Goal: Register for event/course

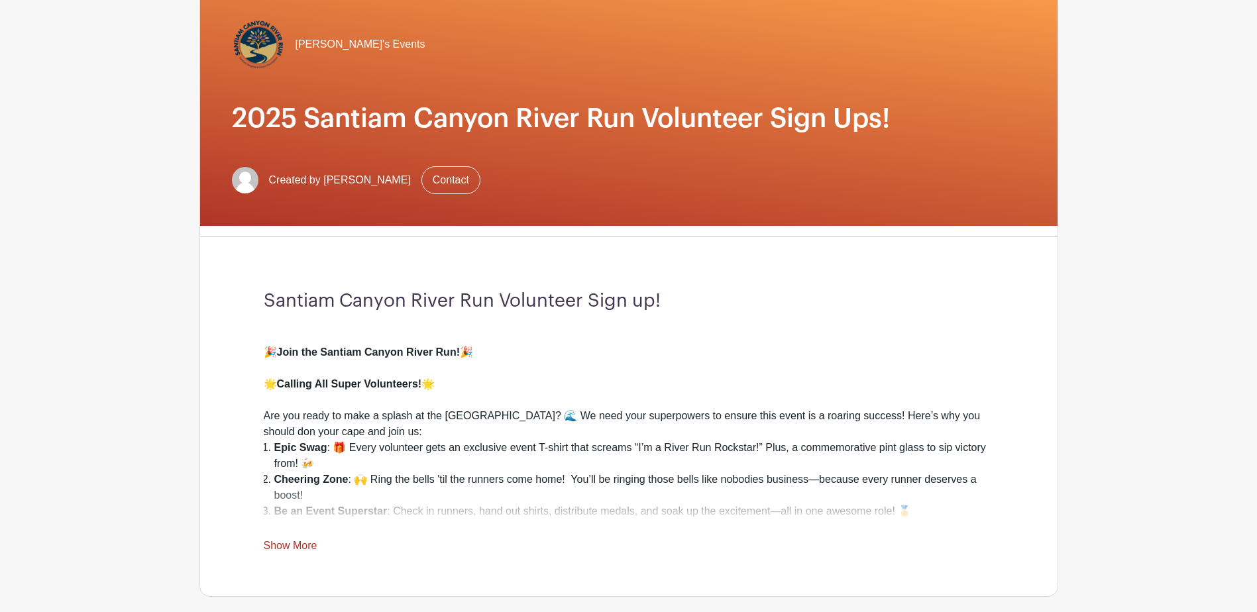
scroll to position [199, 0]
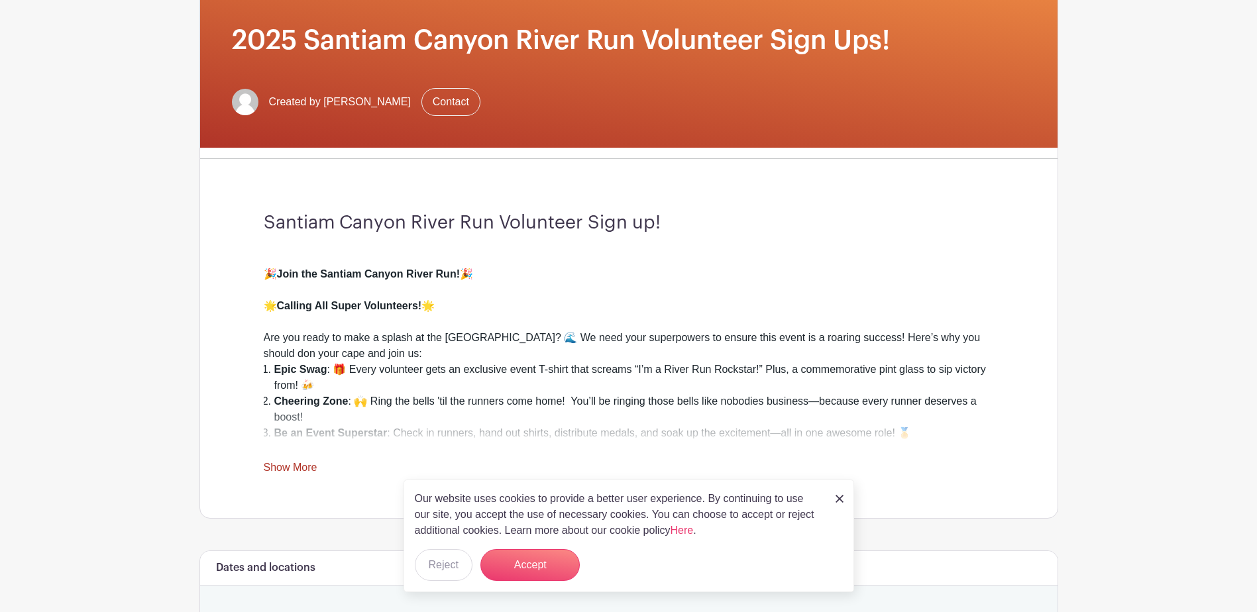
click at [287, 467] on link "Show More" at bounding box center [291, 470] width 54 height 17
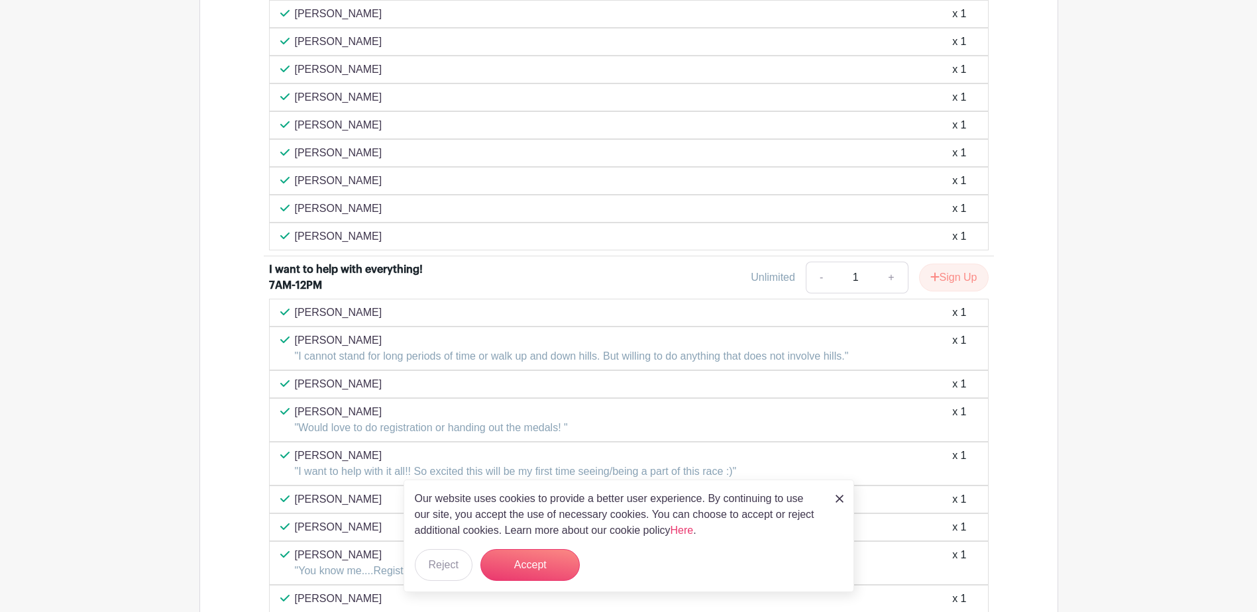
scroll to position [1325, 0]
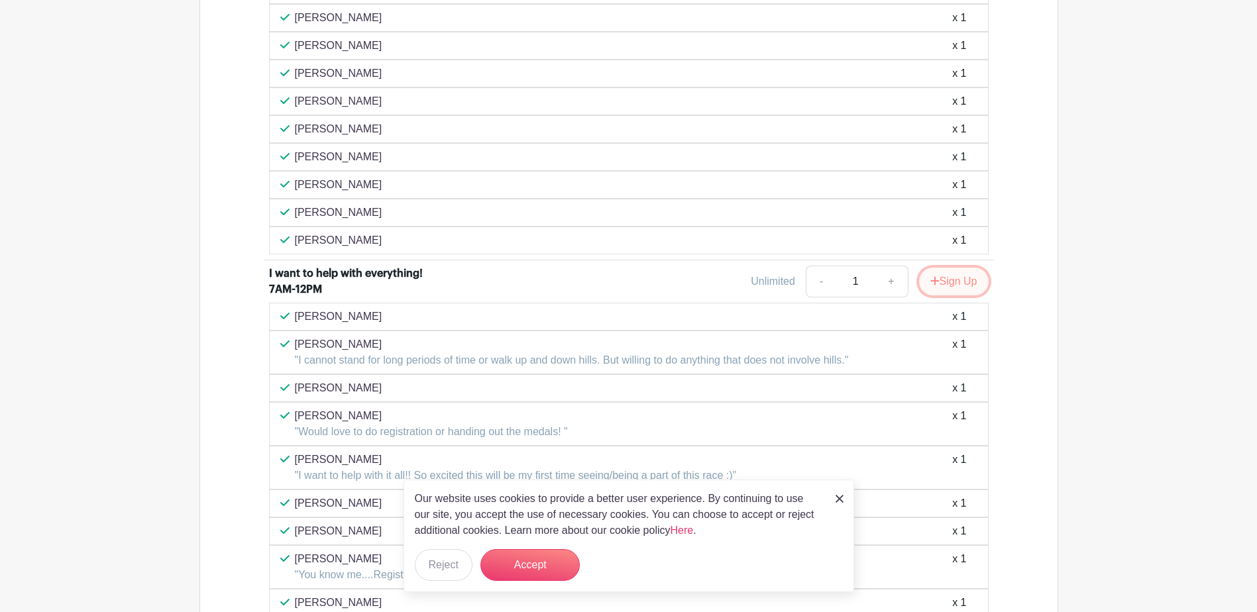
click at [943, 285] on button "Sign Up" at bounding box center [954, 282] width 70 height 28
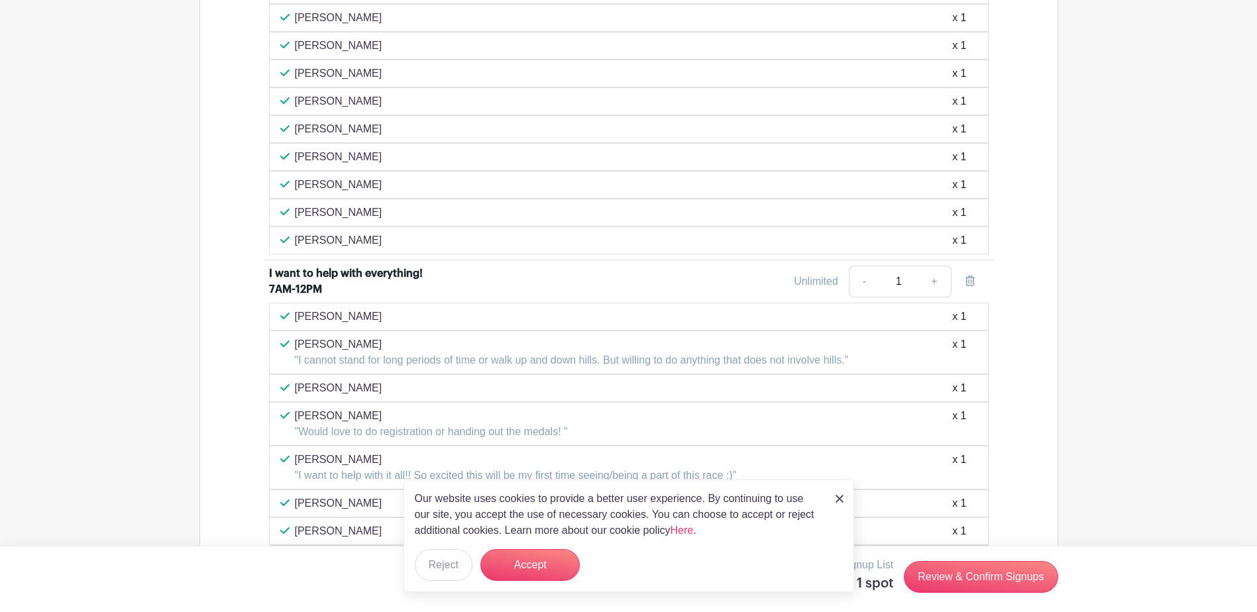
click at [836, 498] on img at bounding box center [840, 499] width 8 height 8
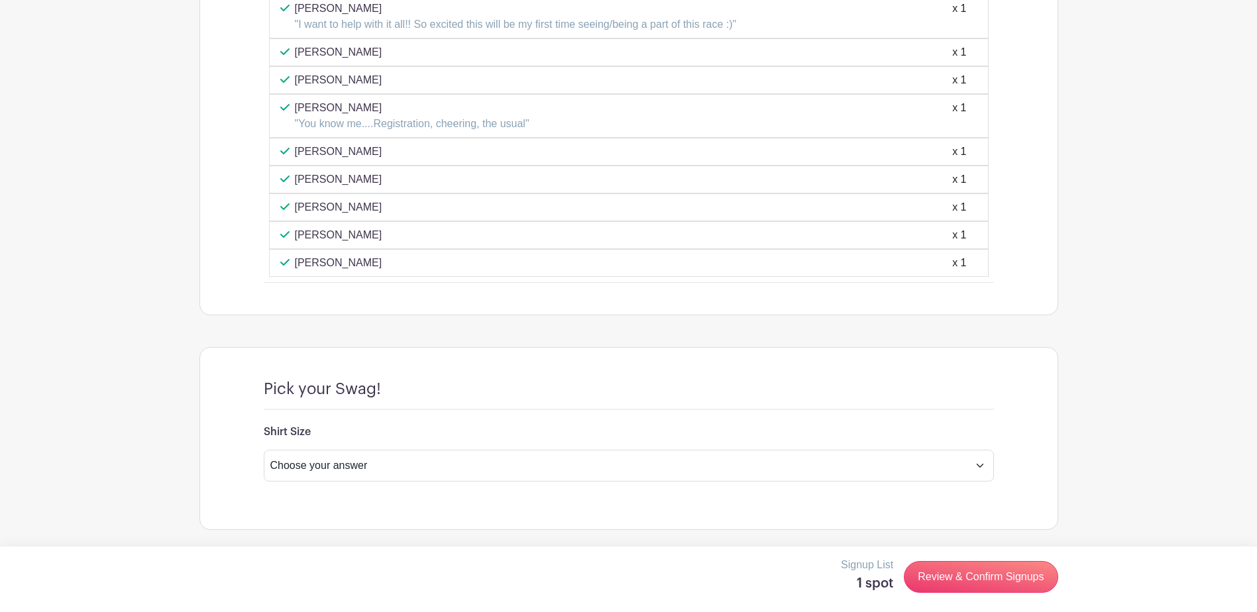
scroll to position [1777, 0]
click at [979, 469] on select "Choose your answer Small Medium Large X-Large XX- Large Another option ( please…" at bounding box center [629, 465] width 730 height 32
select select "4597"
click at [264, 449] on select "Choose your answer Small Medium Large X-Large XX- Large Another option ( please…" at bounding box center [629, 465] width 730 height 32
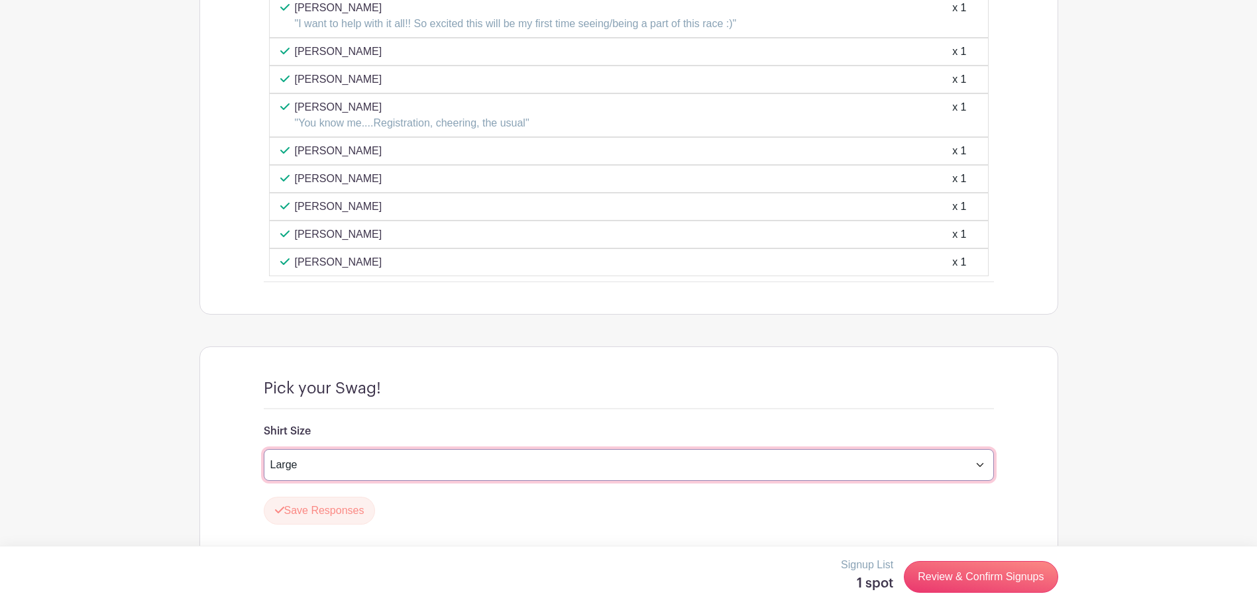
scroll to position [1816, 0]
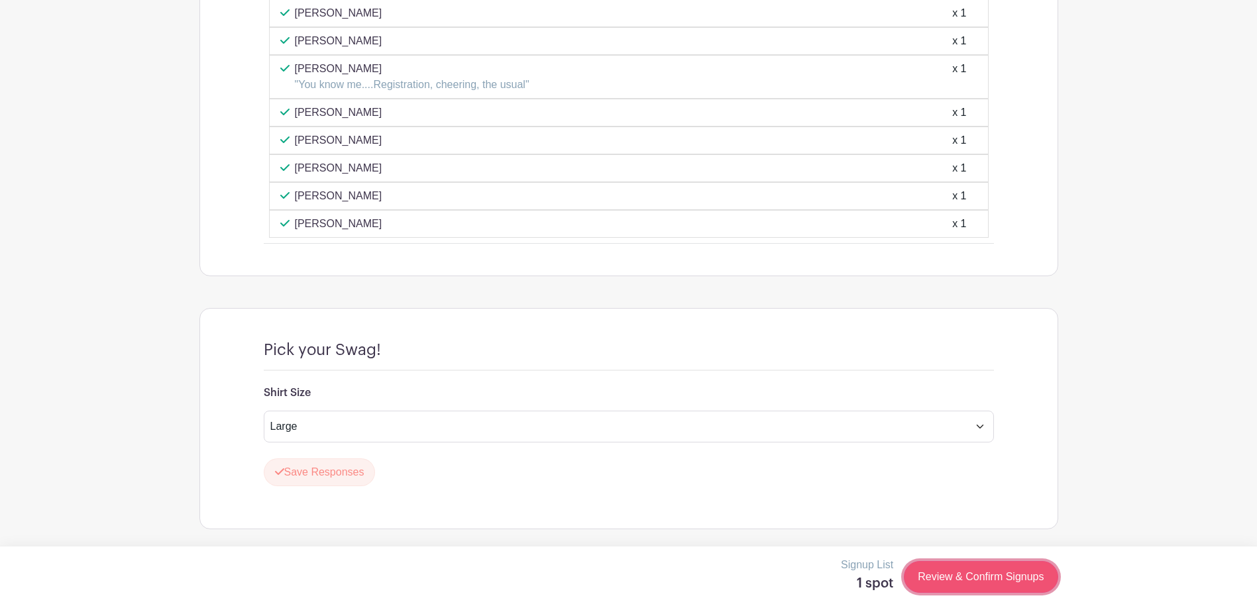
click at [964, 577] on link "Review & Confirm Signups" at bounding box center [981, 577] width 154 height 32
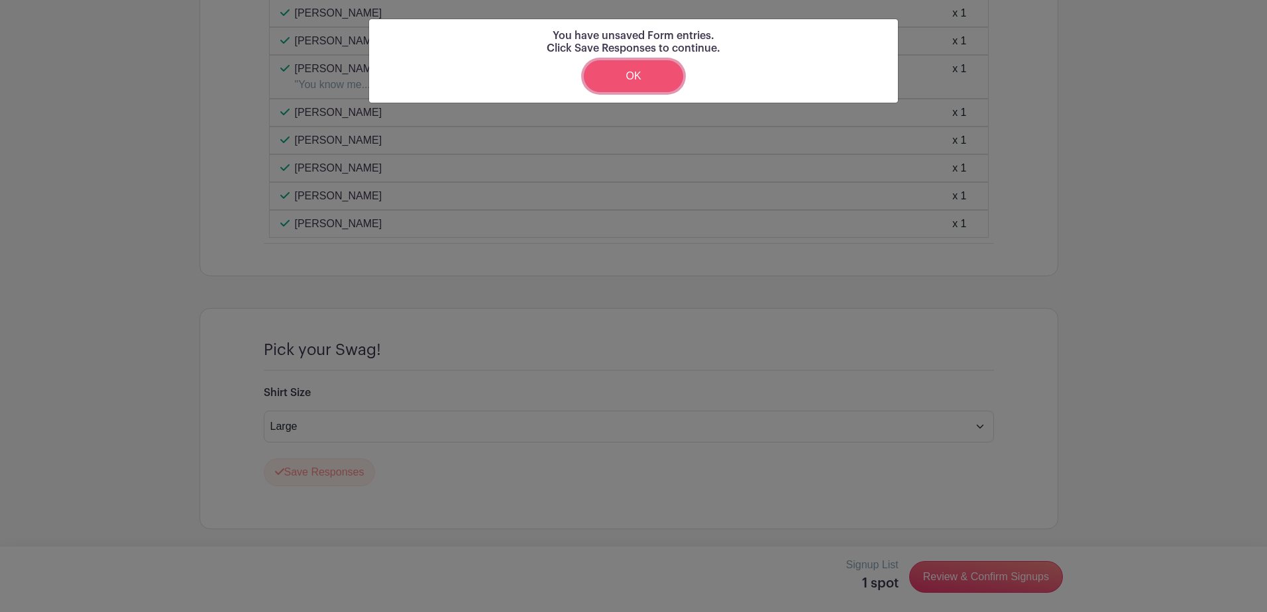
click at [640, 77] on link "OK" at bounding box center [633, 76] width 99 height 32
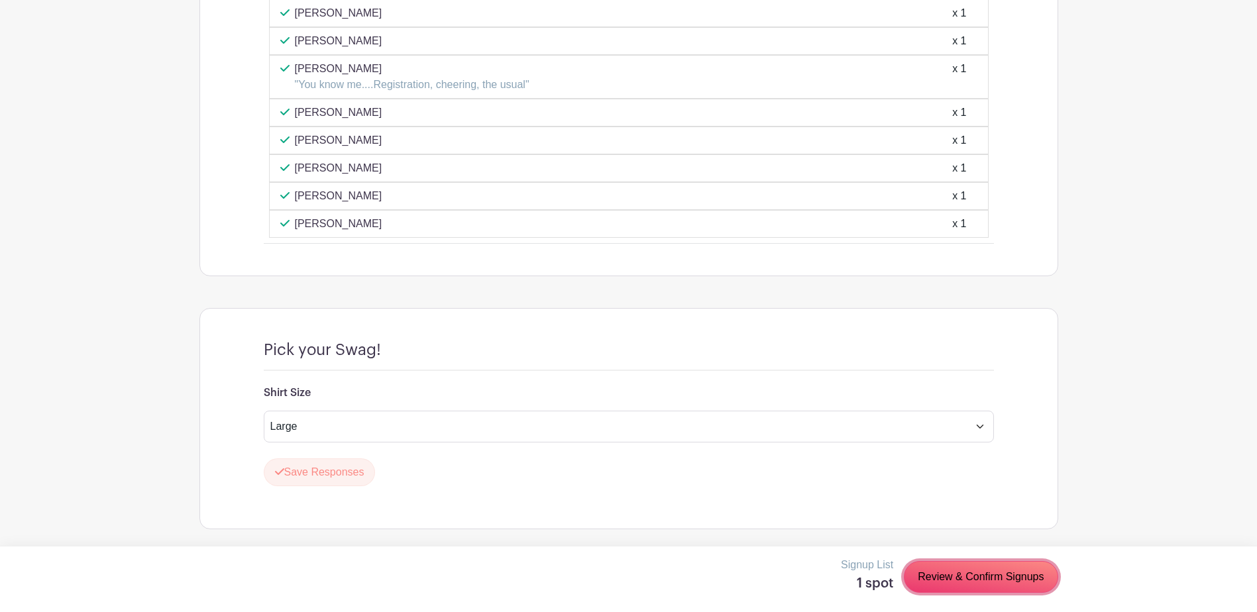
click at [947, 574] on link "Review & Confirm Signups" at bounding box center [981, 577] width 154 height 32
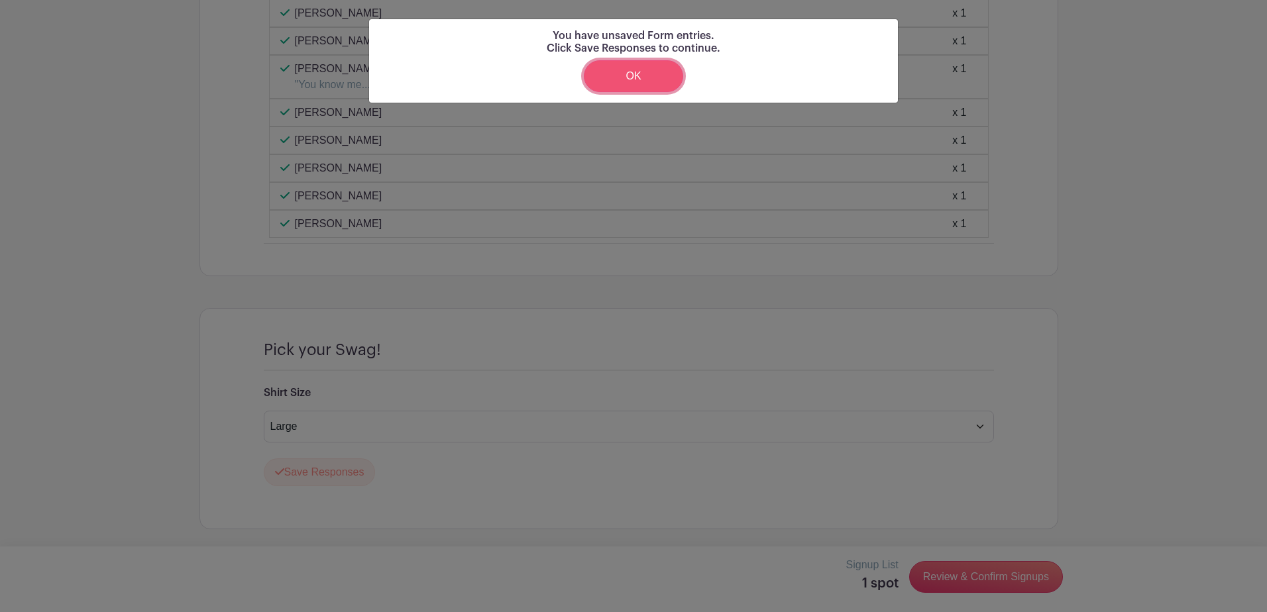
click at [642, 77] on link "OK" at bounding box center [633, 76] width 99 height 32
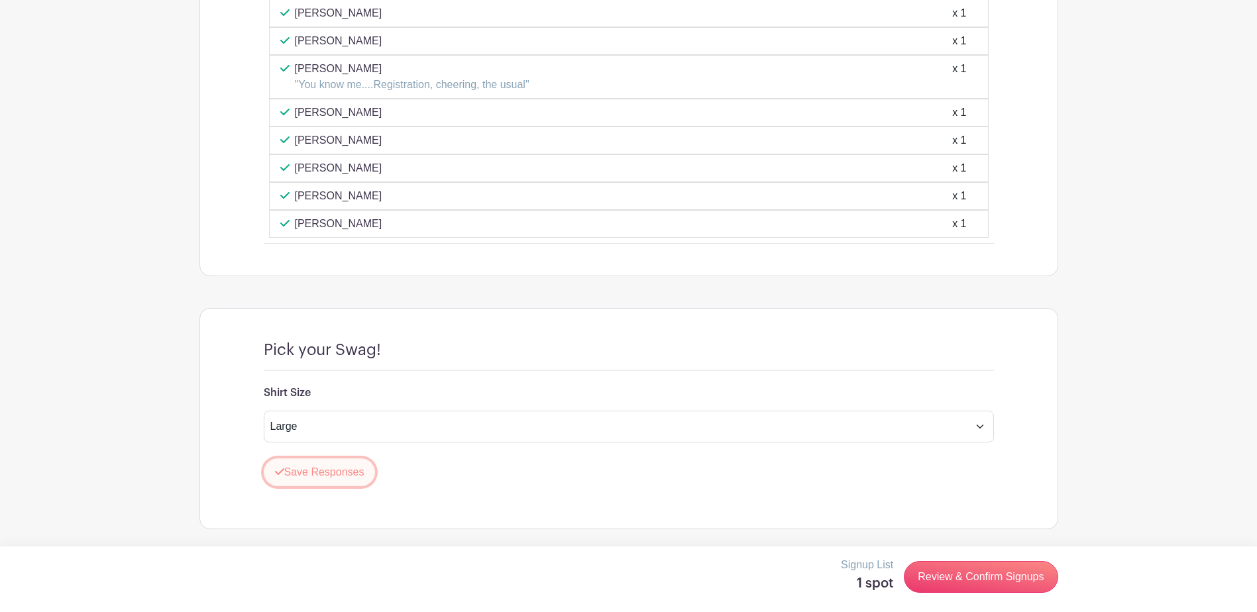
click at [339, 475] on button "Save Responses" at bounding box center [320, 473] width 112 height 28
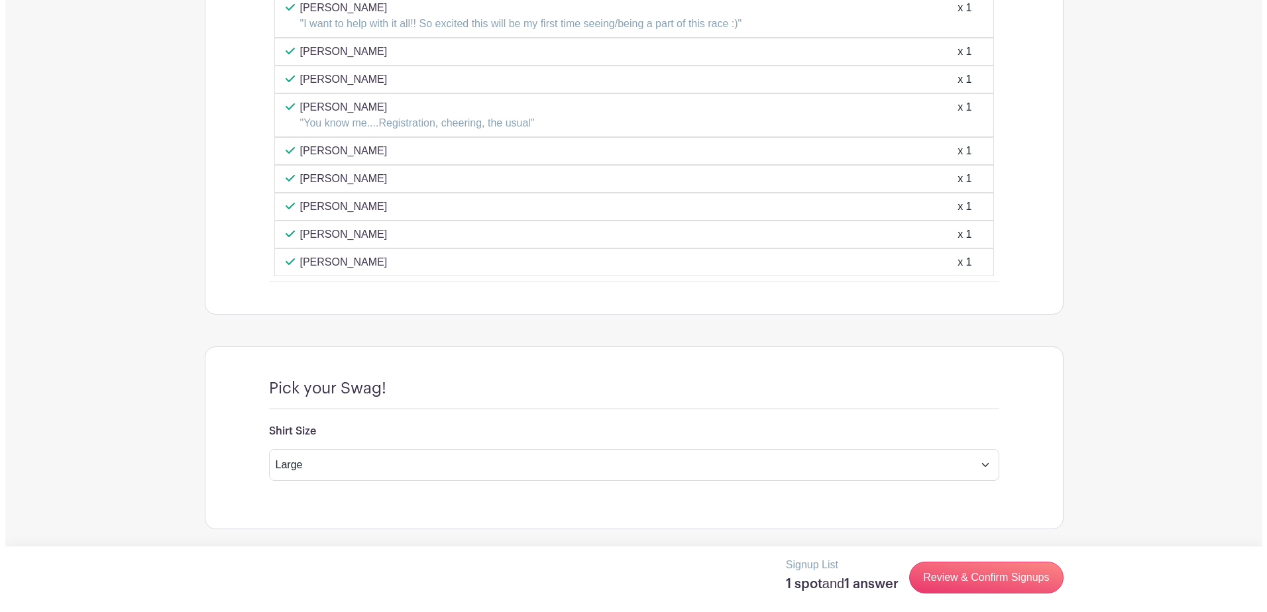
scroll to position [1777, 0]
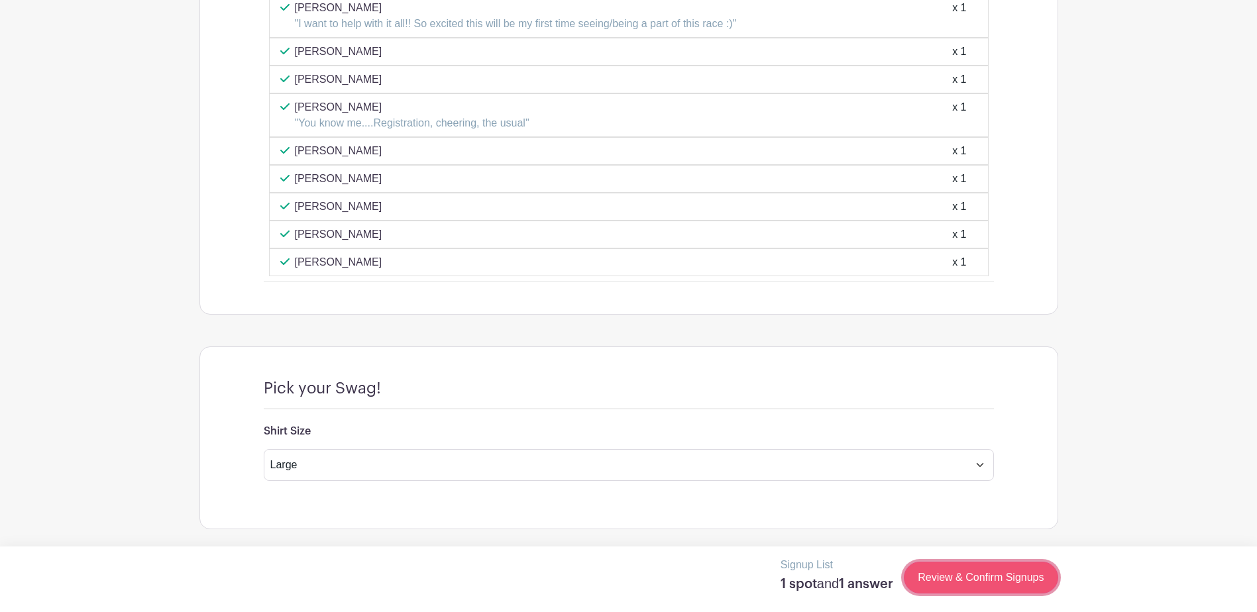
click at [968, 583] on link "Review & Confirm Signups" at bounding box center [981, 578] width 154 height 32
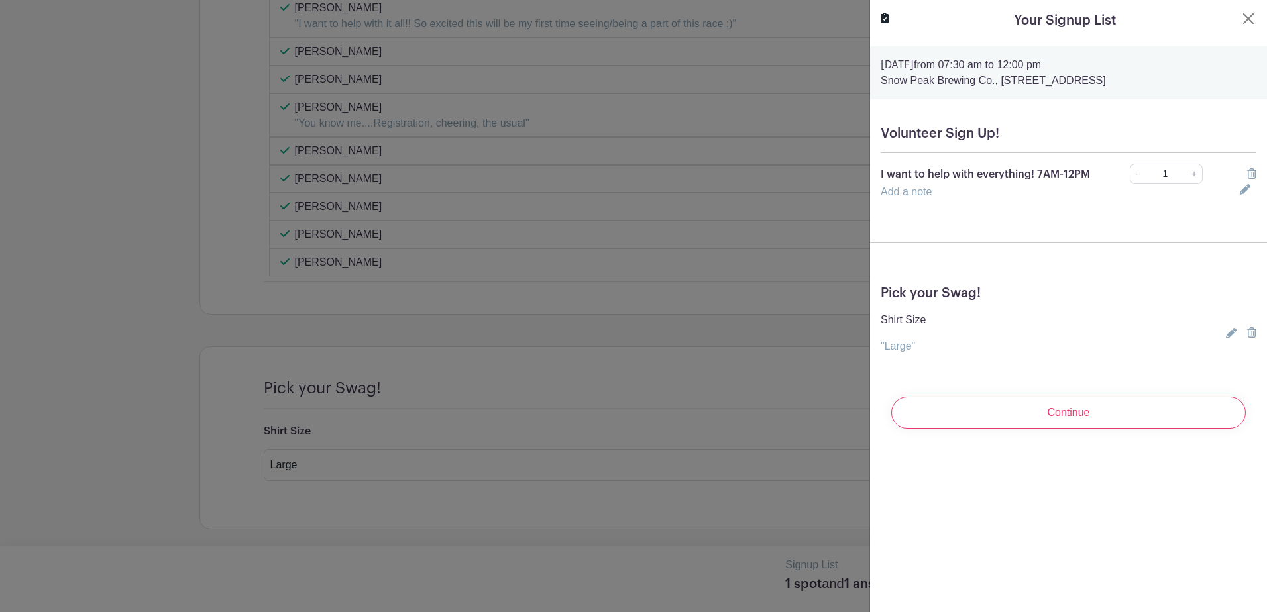
click at [883, 197] on link "Add a note" at bounding box center [906, 191] width 51 height 11
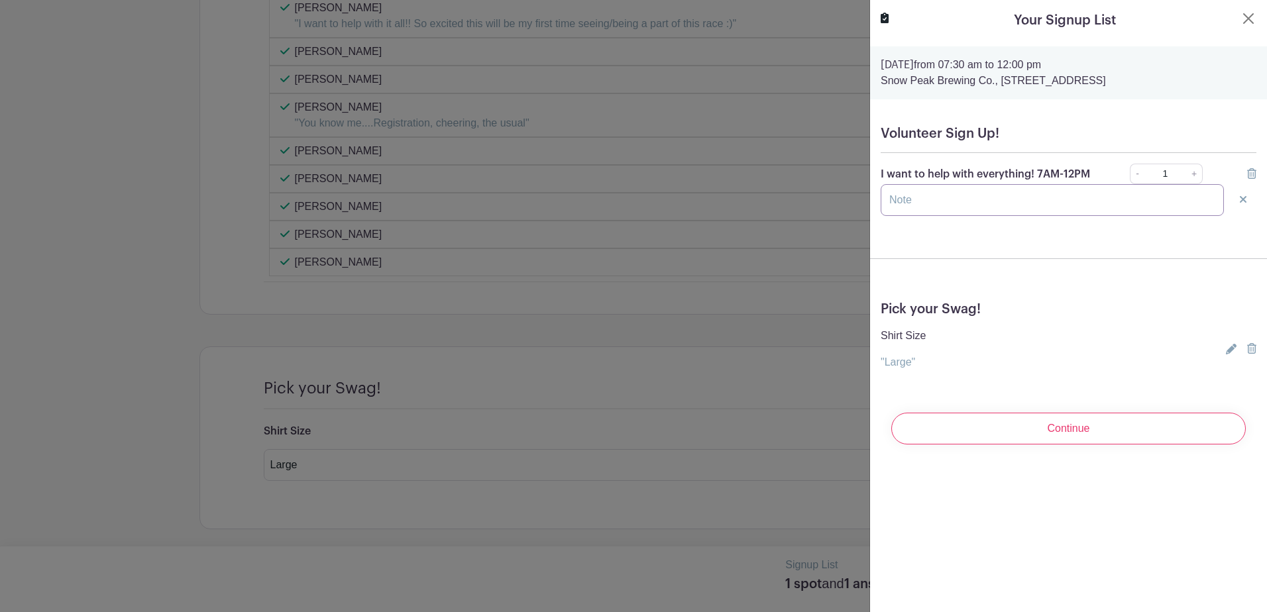
drag, startPoint x: 887, startPoint y: 209, endPoint x: 894, endPoint y: 203, distance: 9.0
click at [887, 209] on input "text" at bounding box center [1052, 200] width 343 height 32
type input "I would prefer to be on the grounds helping somewhere rather than out on the co…"
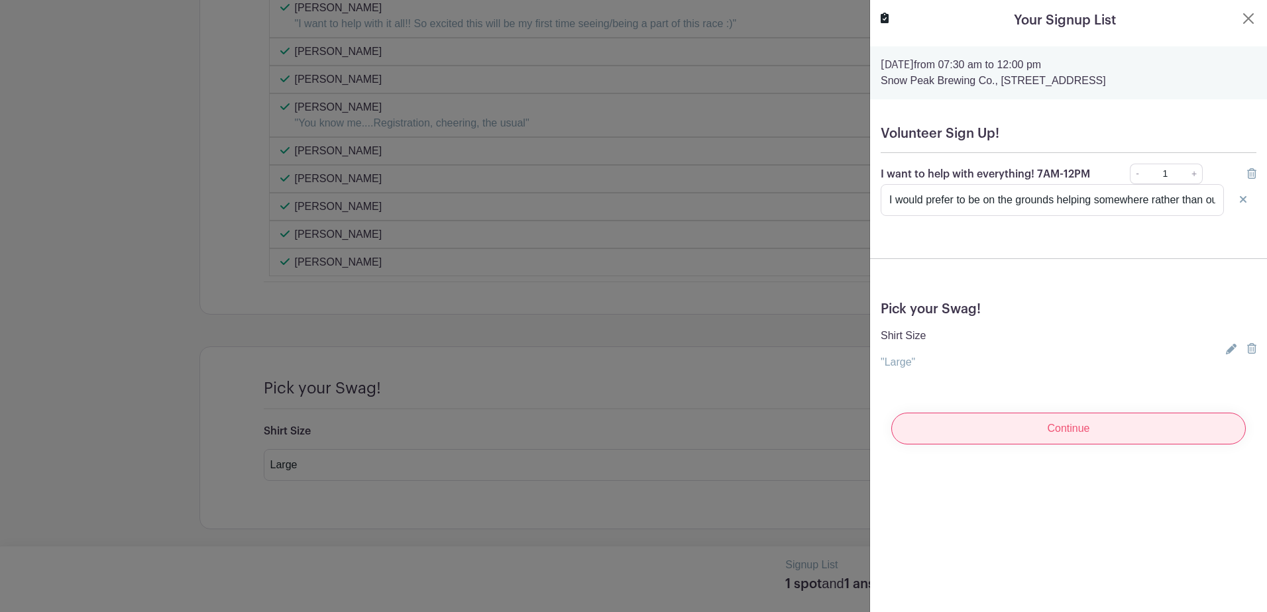
click at [1046, 440] on input "Continue" at bounding box center [1068, 429] width 355 height 32
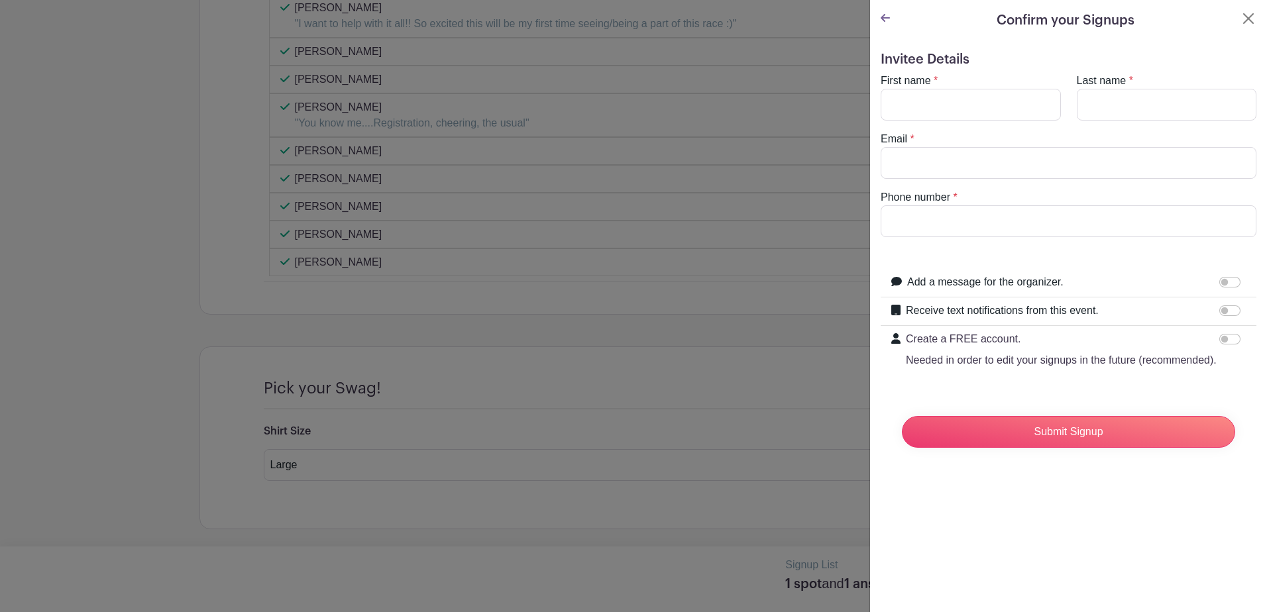
type input "[EMAIL_ADDRESS][DOMAIN_NAME]"
click at [972, 106] on input "First name" at bounding box center [971, 105] width 180 height 32
type input "[PERSON_NAME]"
type input "5039495780"
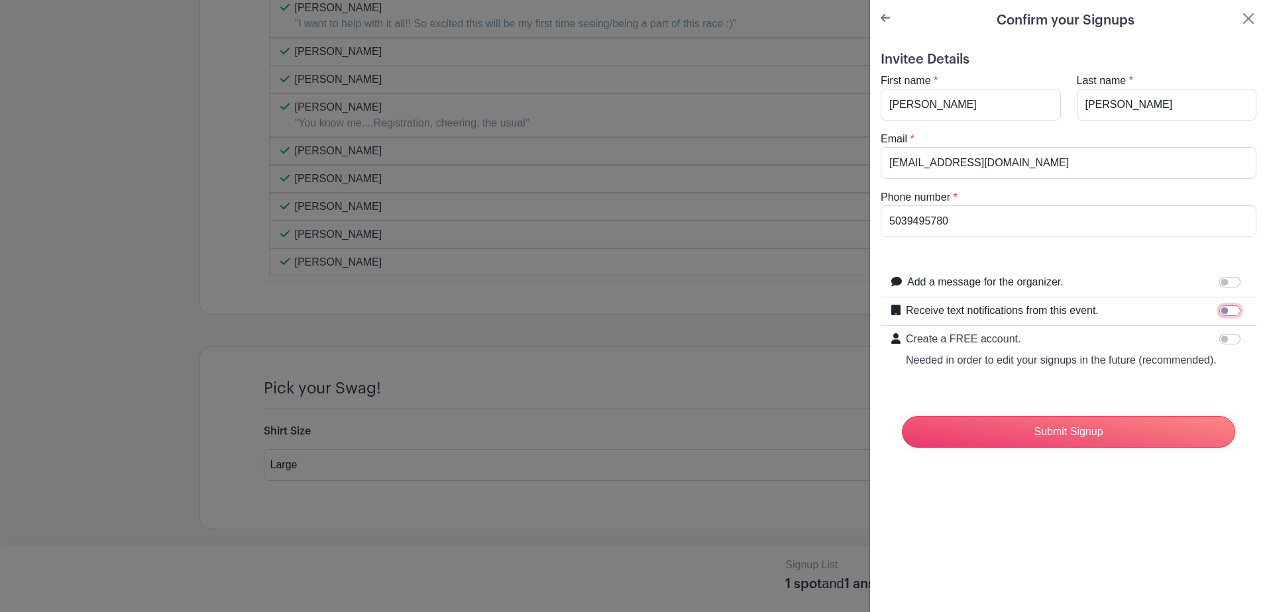
click at [1219, 308] on input "Receive text notifications from this event." at bounding box center [1229, 311] width 21 height 11
checkbox input "true"
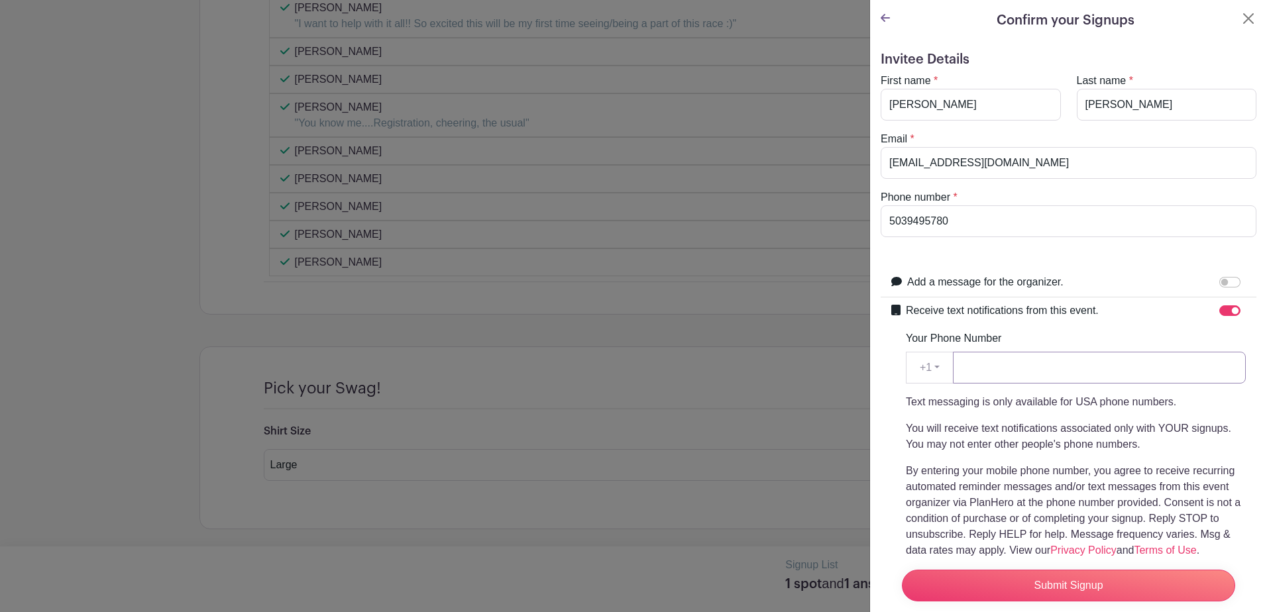
click at [987, 370] on input "Your Phone Number" at bounding box center [1099, 368] width 293 height 32
type input "5039495780"
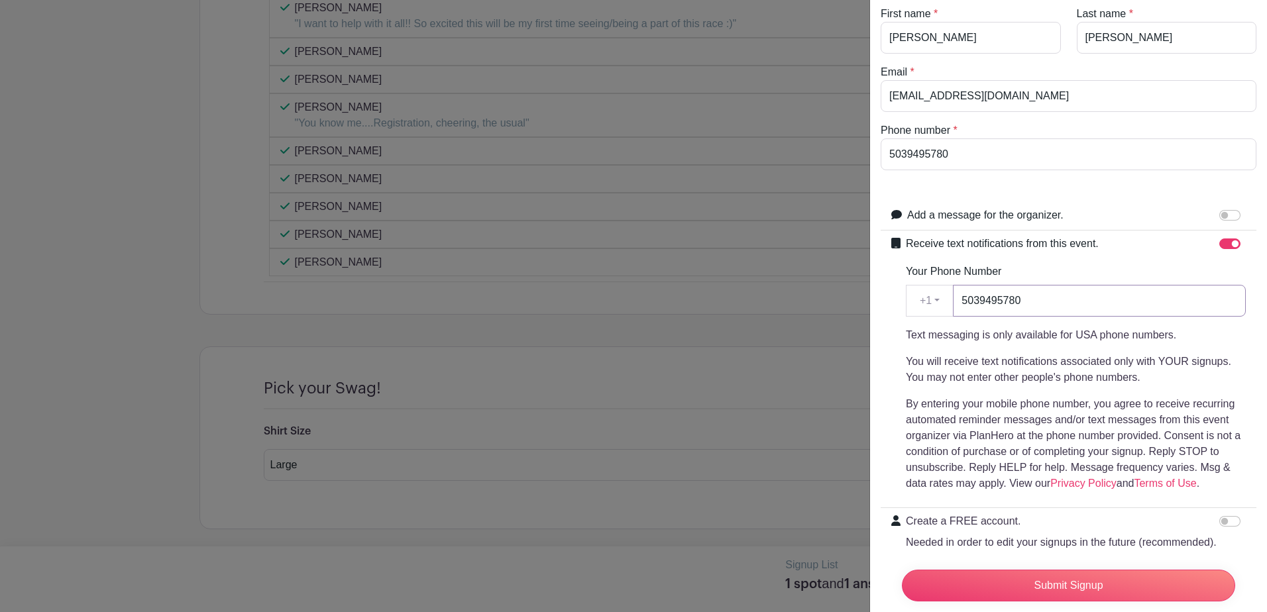
scroll to position [133, 0]
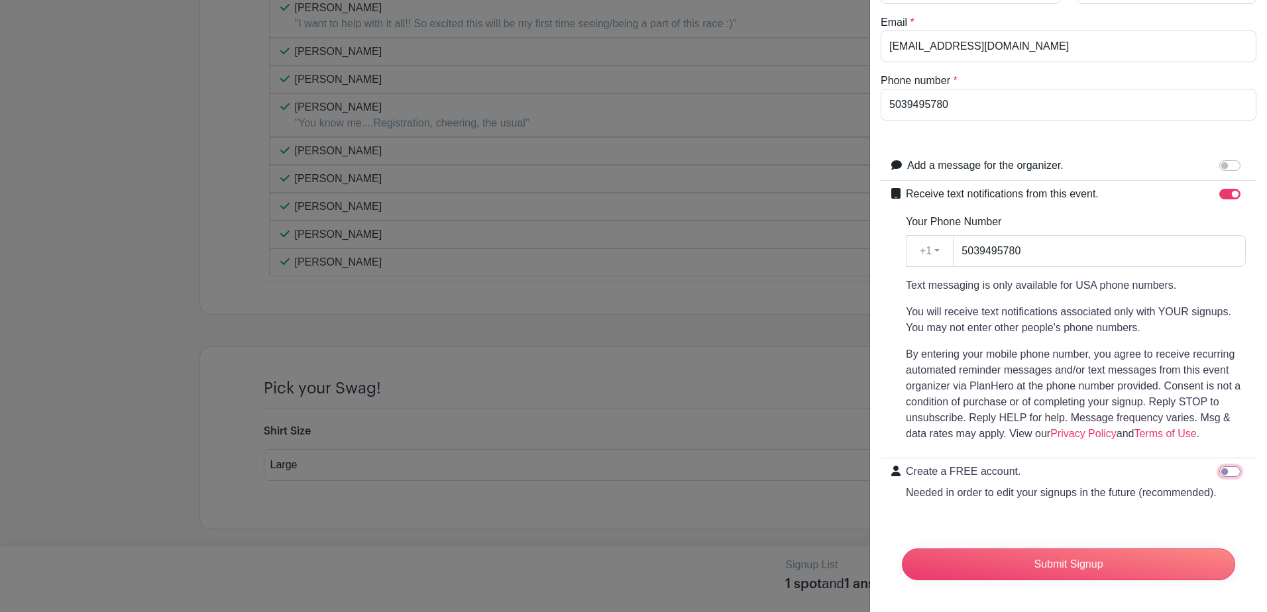
click at [1219, 467] on input "Create a FREE account. Needed in order to edit your signups in the future (reco…" at bounding box center [1229, 472] width 21 height 11
checkbox input "true"
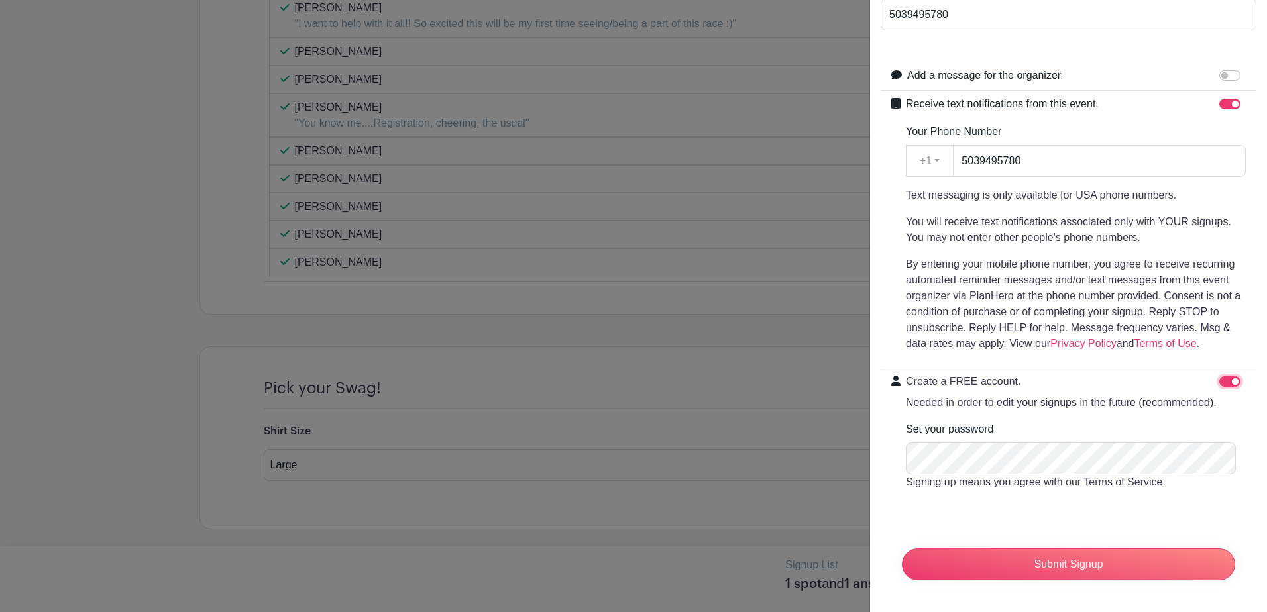
scroll to position [233, 0]
click at [1076, 558] on input "Submit Signup" at bounding box center [1068, 565] width 333 height 32
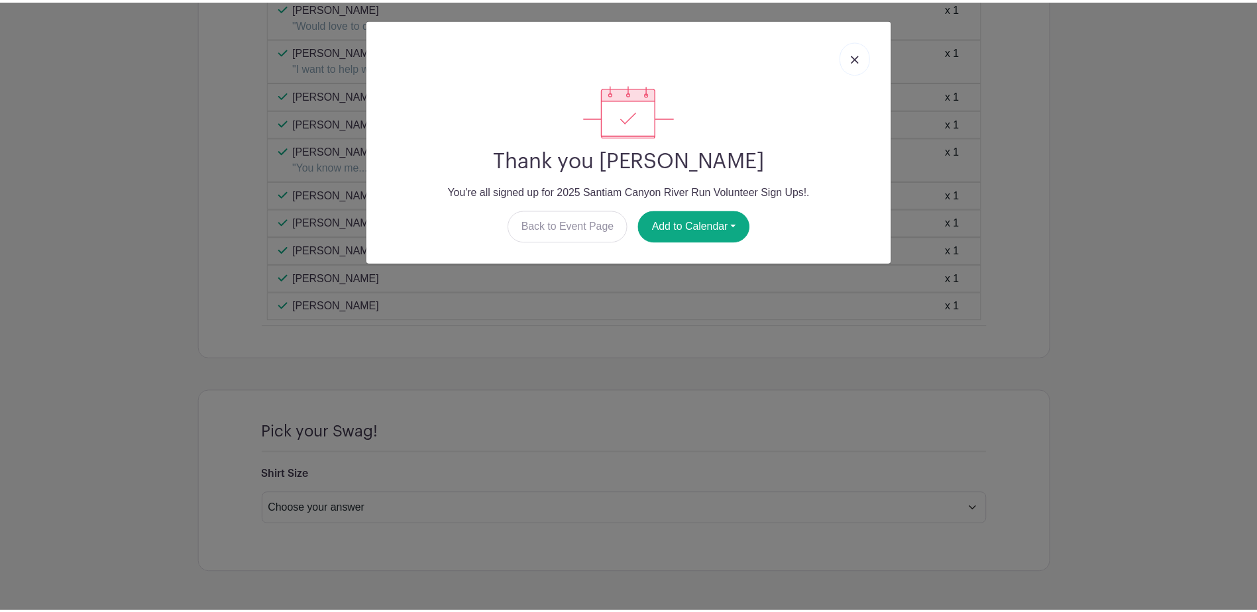
scroll to position [1821, 0]
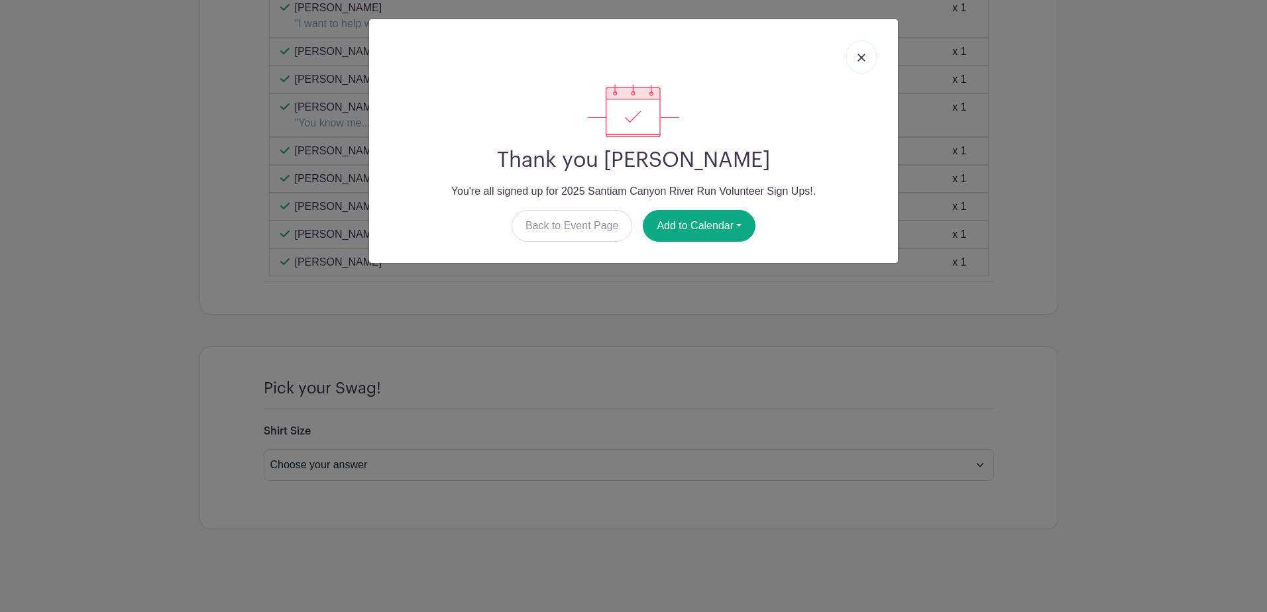
click at [865, 62] on link at bounding box center [861, 56] width 30 height 33
